Goal: Find specific page/section: Find specific page/section

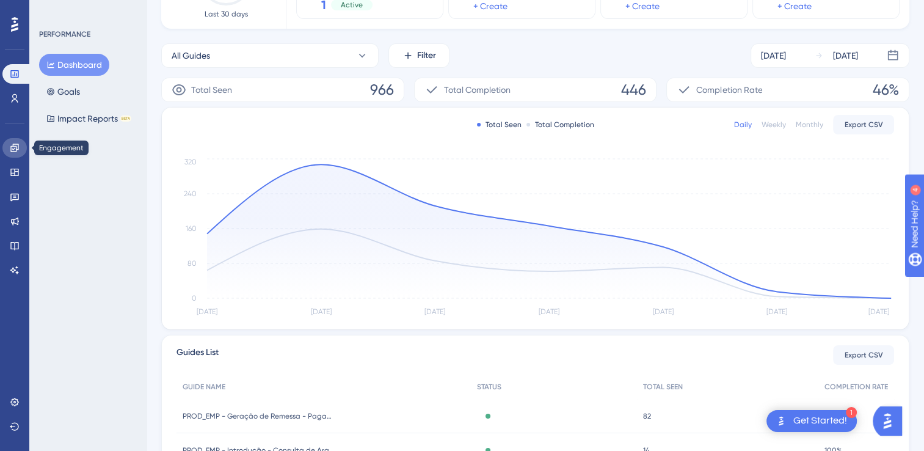
click at [15, 150] on icon at bounding box center [15, 148] width 10 height 10
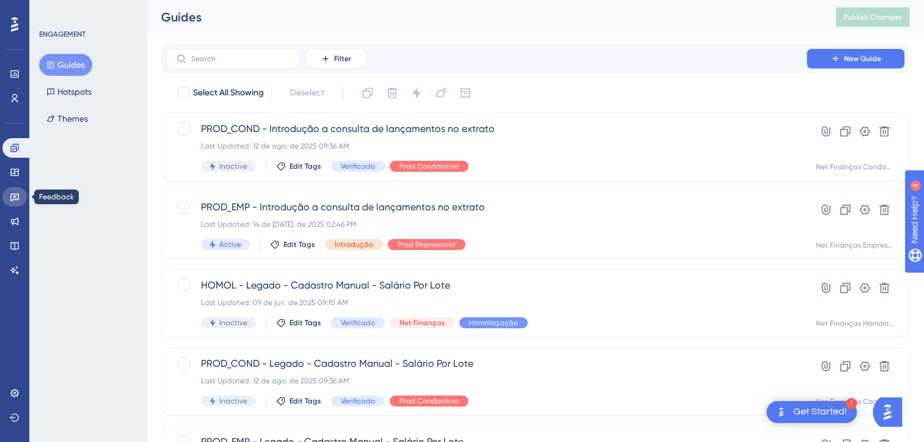
click at [19, 194] on icon at bounding box center [15, 197] width 10 height 10
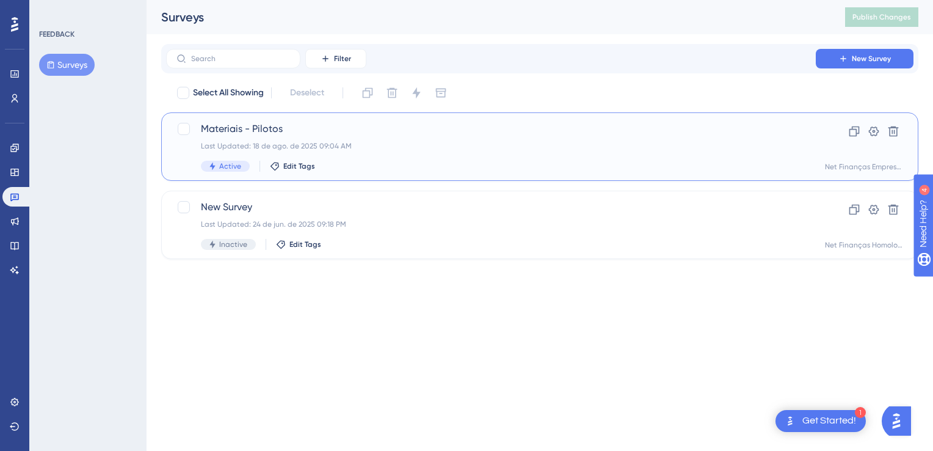
click at [357, 138] on div "Materiais - Pilotos Last Updated: 18 de ago. de 2025 09:04 AM Active Edit Tags" at bounding box center [491, 147] width 580 height 50
